Goal: Task Accomplishment & Management: Manage account settings

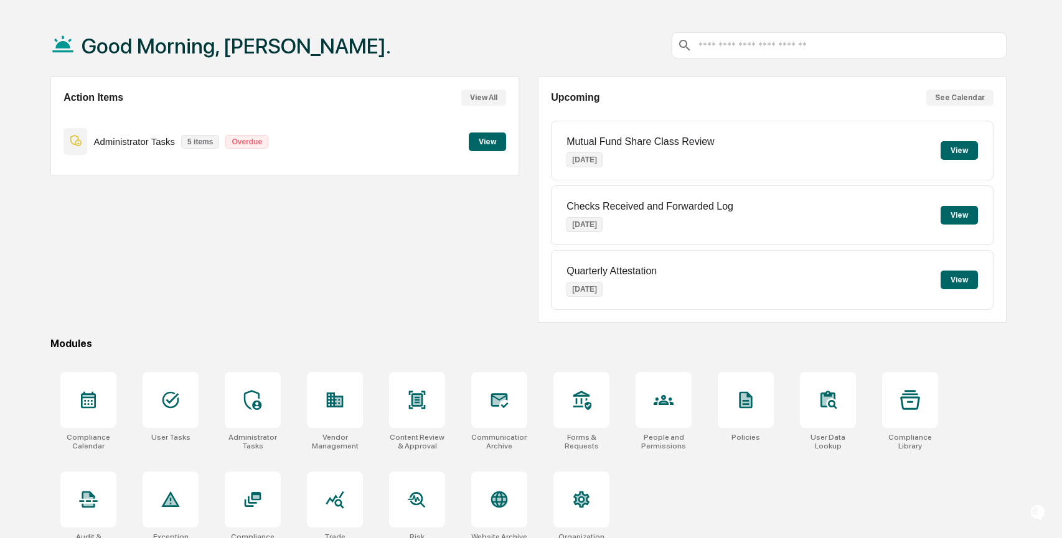
scroll to position [67, 0]
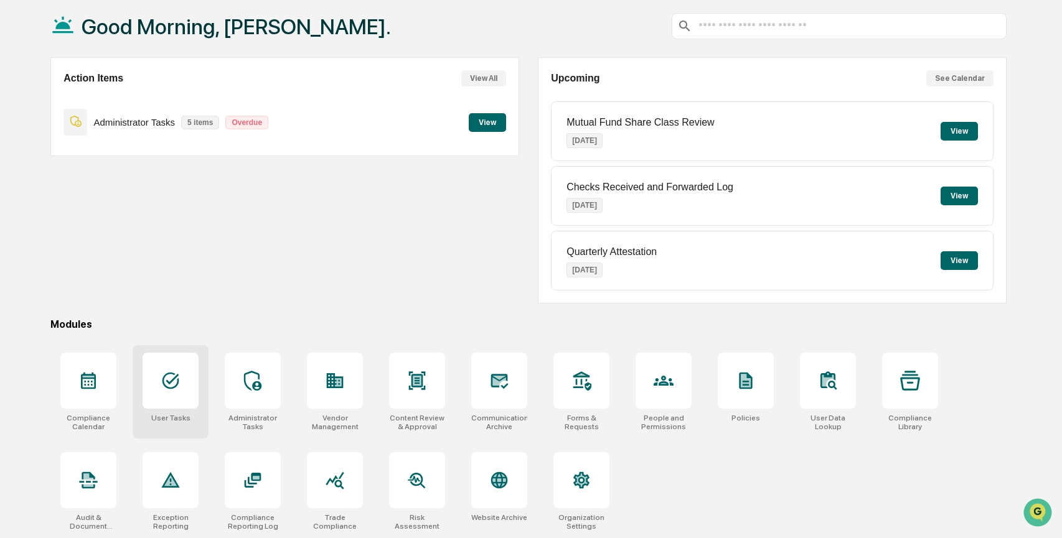
click at [170, 375] on icon at bounding box center [171, 381] width 20 height 20
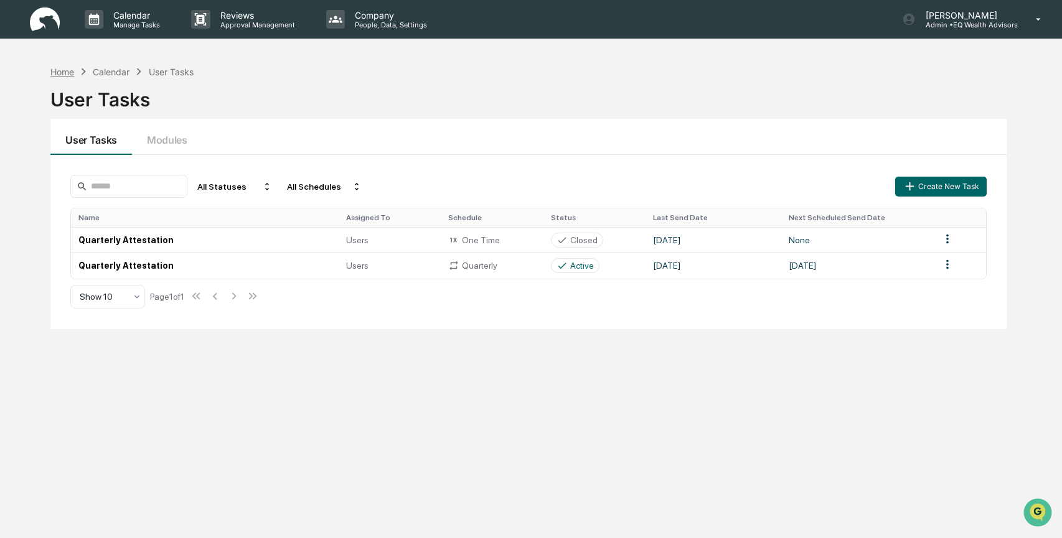
click at [62, 72] on div "Home" at bounding box center [62, 72] width 24 height 11
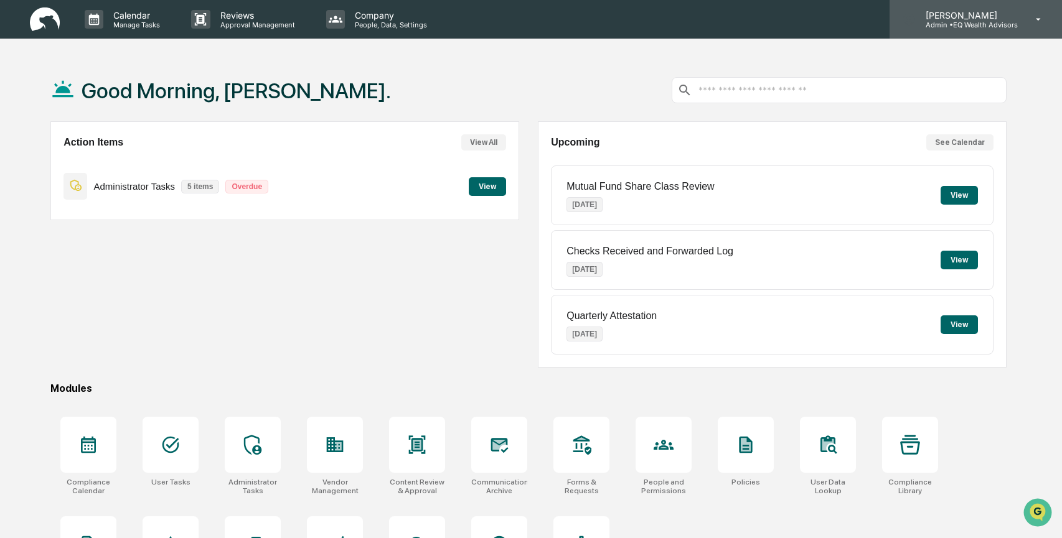
click at [964, 26] on p "Admin • EQ Wealth Advisors" at bounding box center [966, 25] width 102 height 9
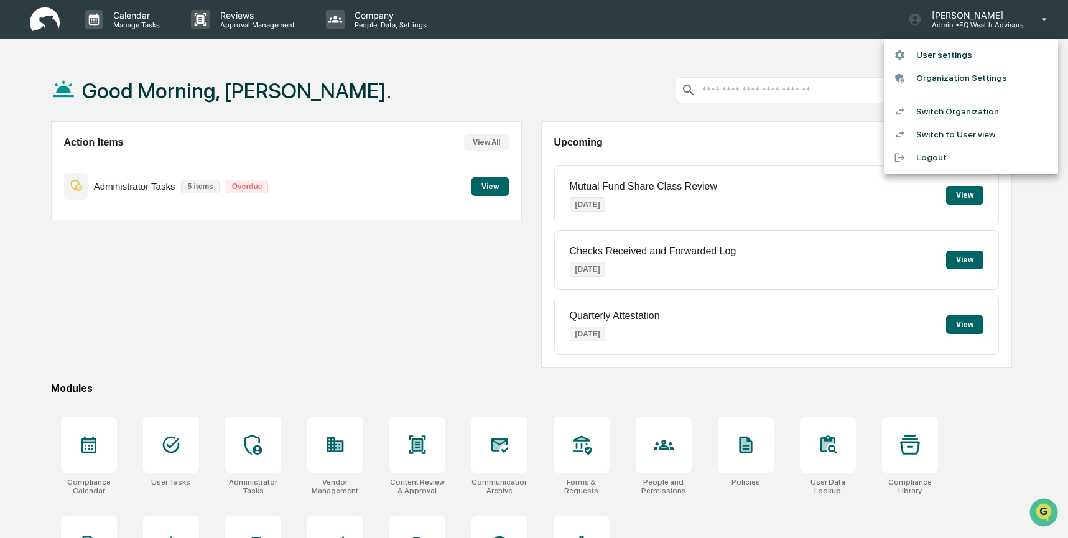
click at [944, 130] on li "Switch to User view..." at bounding box center [971, 134] width 174 height 23
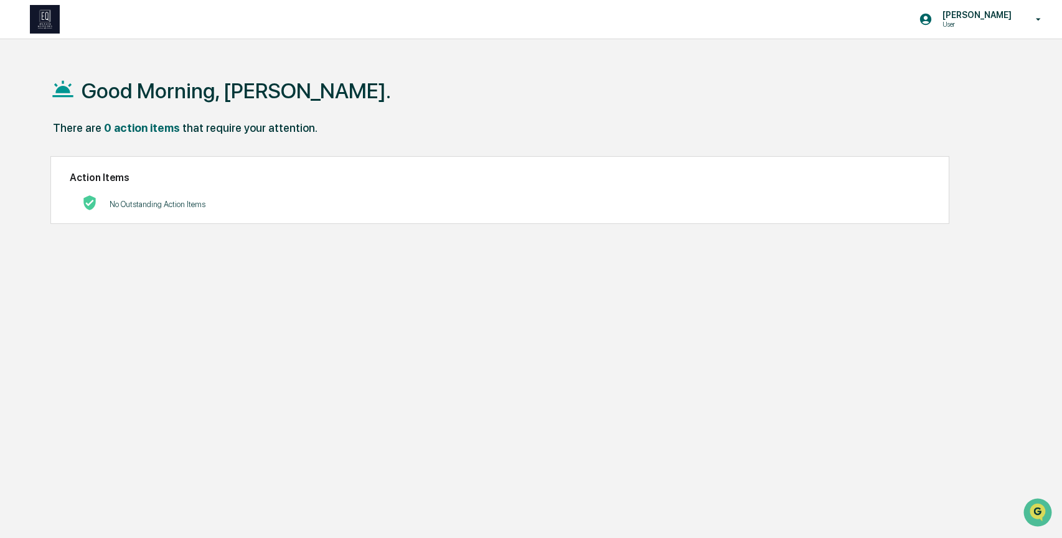
click at [147, 175] on h2 "Action Items" at bounding box center [500, 178] width 860 height 12
click at [976, 14] on p "[PERSON_NAME]" at bounding box center [974, 15] width 85 height 10
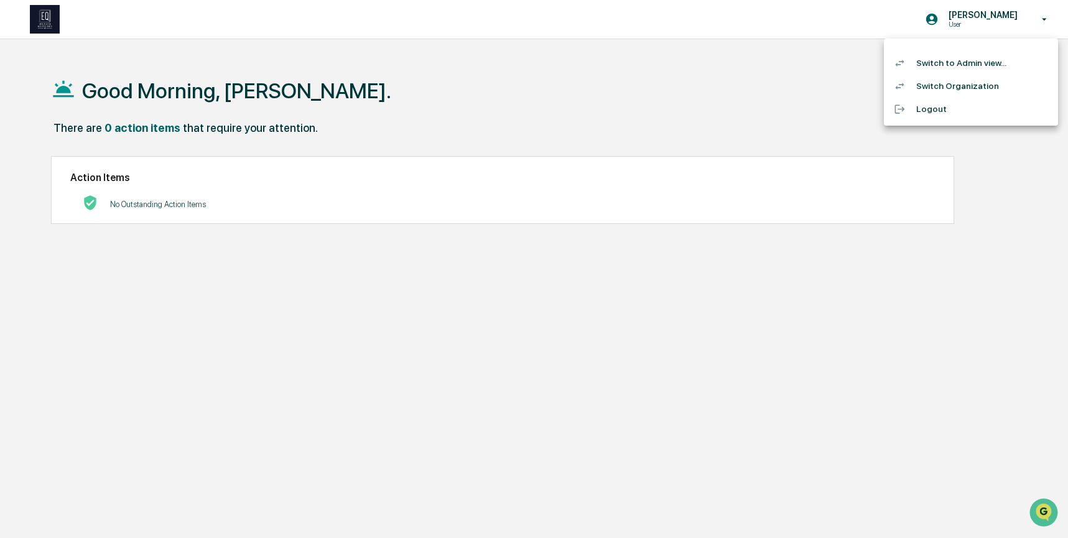
click at [954, 66] on li "Switch to Admin view..." at bounding box center [971, 63] width 174 height 23
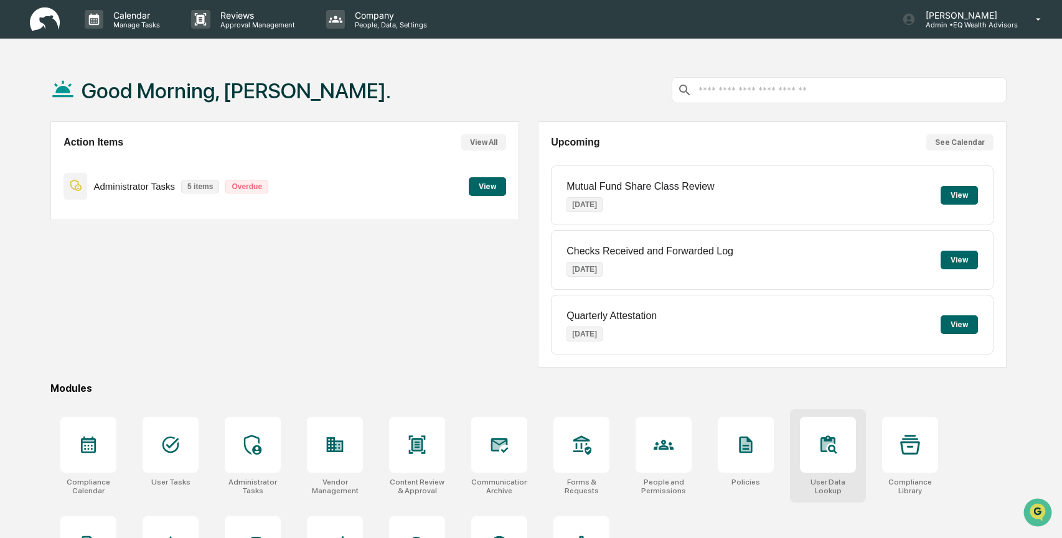
click at [833, 444] on icon at bounding box center [828, 445] width 20 height 20
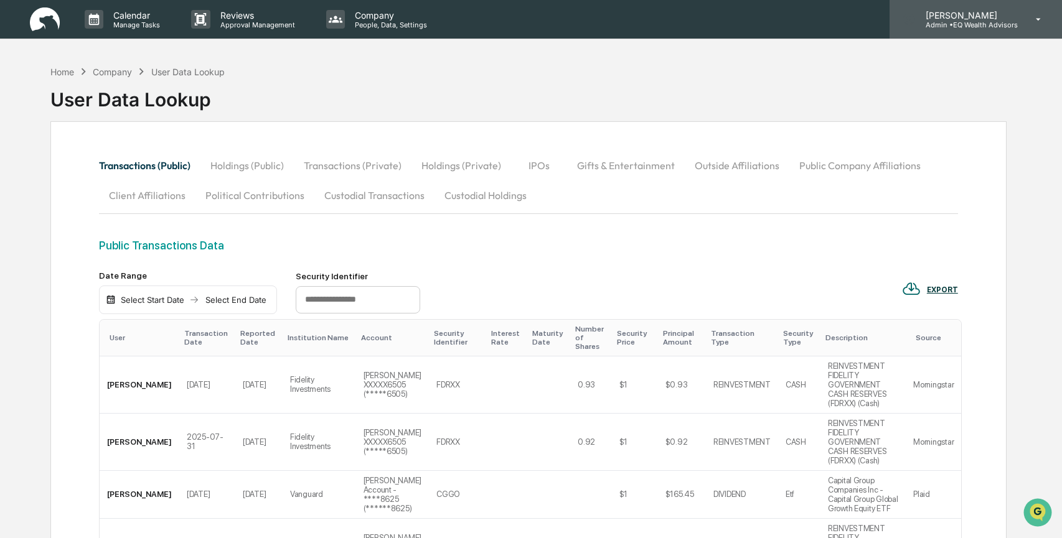
click at [952, 15] on p "[PERSON_NAME]" at bounding box center [966, 15] width 102 height 11
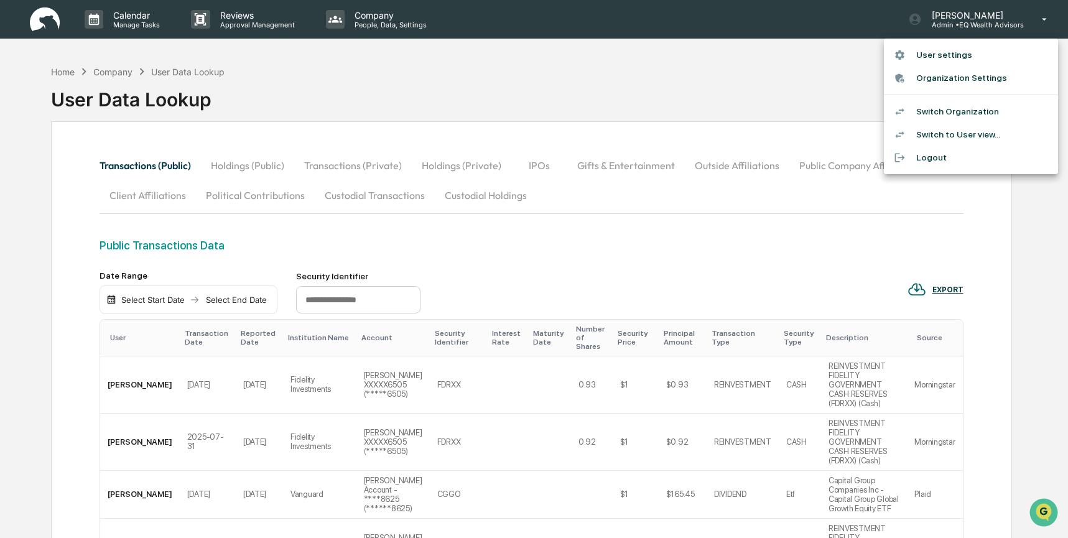
click at [953, 56] on li "User settings" at bounding box center [971, 55] width 174 height 23
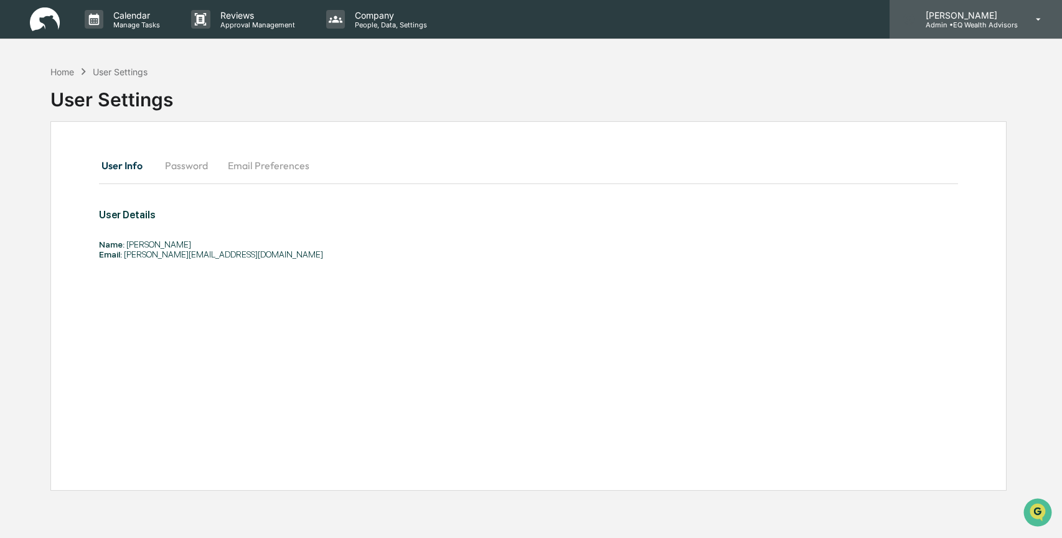
click at [993, 22] on p "Admin • EQ Wealth Advisors" at bounding box center [966, 25] width 102 height 9
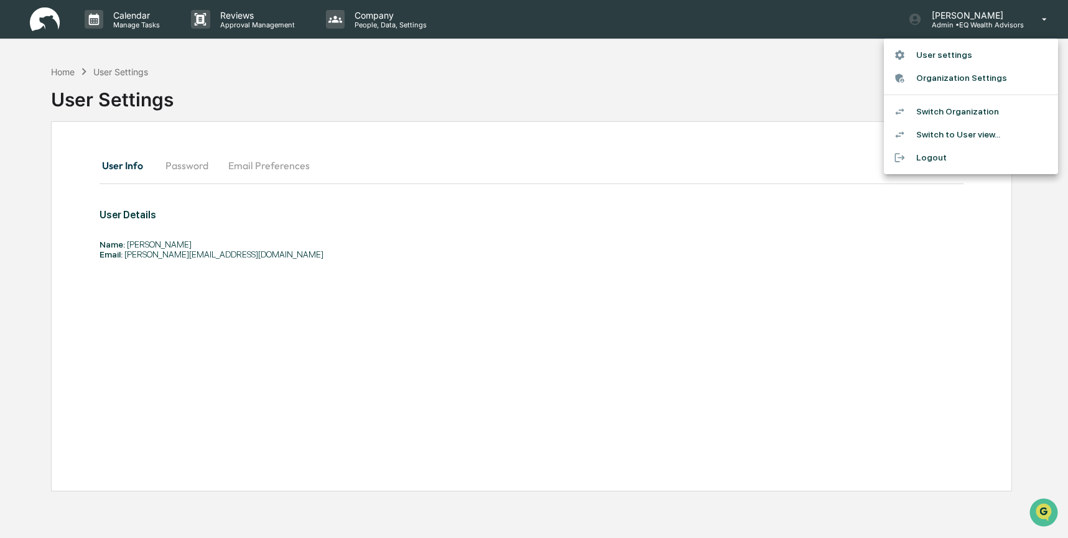
click at [961, 136] on li "Switch to User view..." at bounding box center [971, 134] width 174 height 23
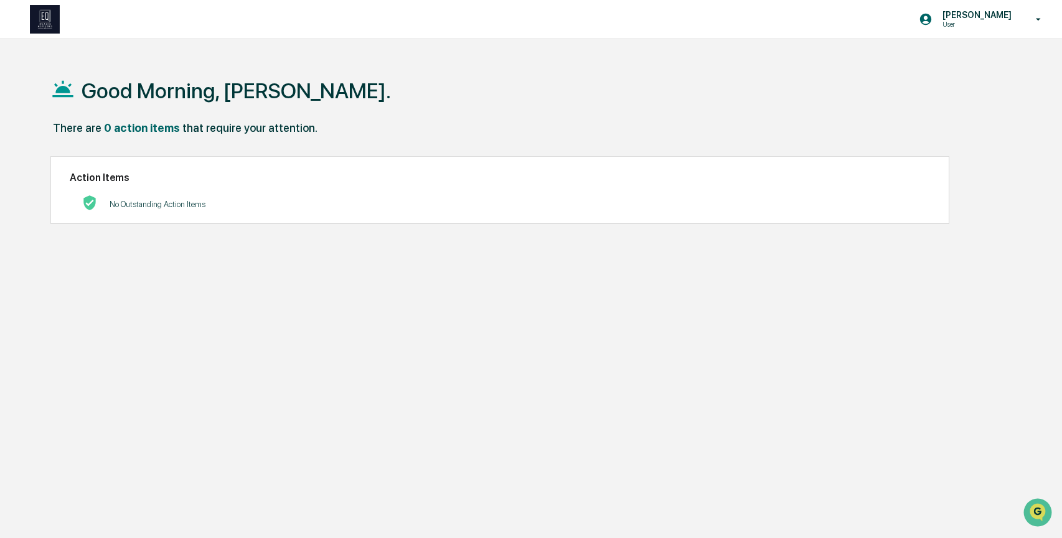
click at [45, 13] on img at bounding box center [45, 19] width 30 height 29
click at [1039, 21] on icon at bounding box center [1038, 20] width 22 height 12
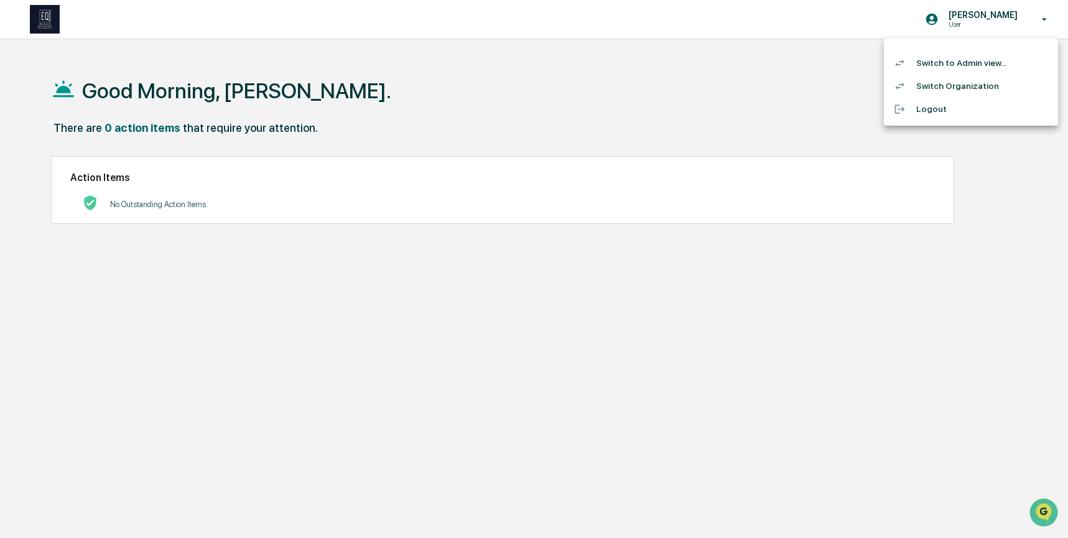
click at [963, 68] on li "Switch to Admin view..." at bounding box center [971, 63] width 174 height 23
